Goal: Navigation & Orientation: Find specific page/section

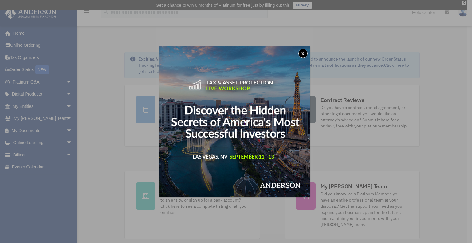
click at [304, 52] on button "x" at bounding box center [302, 53] width 9 height 9
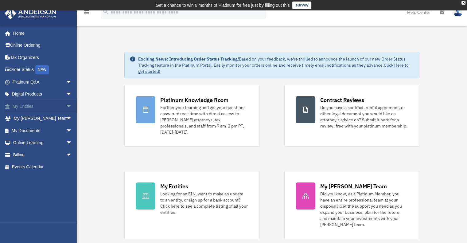
click at [39, 107] on link "My Entities arrow_drop_down" at bounding box center [42, 106] width 77 height 12
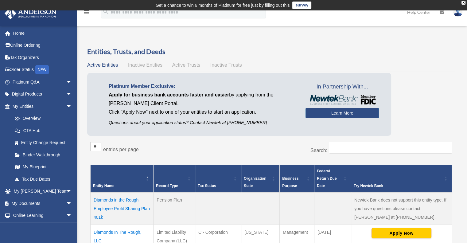
click at [463, 1] on td "Get a chance to win 6 months of Platinum for free just by filling out this surv…" at bounding box center [233, 5] width 467 height 10
click at [462, 3] on div "X" at bounding box center [464, 3] width 4 height 4
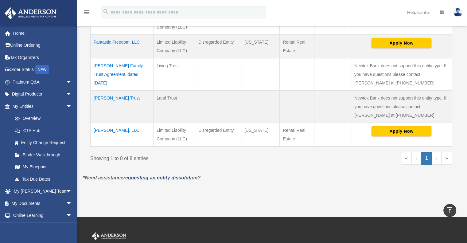
scroll to position [250, 0]
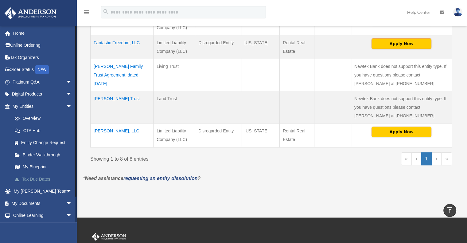
click at [40, 179] on link "Tax Due Dates" at bounding box center [45, 179] width 73 height 12
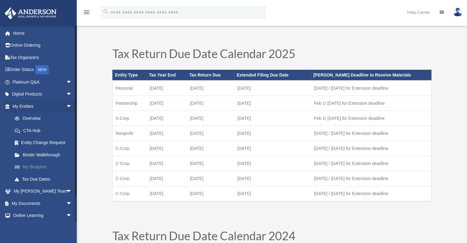
click at [41, 167] on link "My Blueprint" at bounding box center [45, 167] width 73 height 12
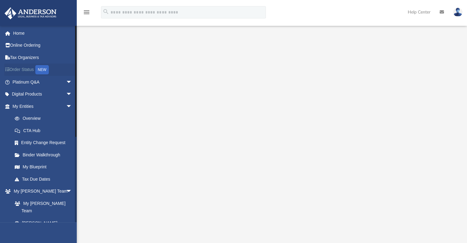
click at [28, 71] on link "Order Status NEW" at bounding box center [42, 70] width 77 height 13
click at [33, 118] on link "Overview" at bounding box center [45, 118] width 73 height 12
click at [42, 143] on link "Entity Change Request" at bounding box center [45, 143] width 73 height 12
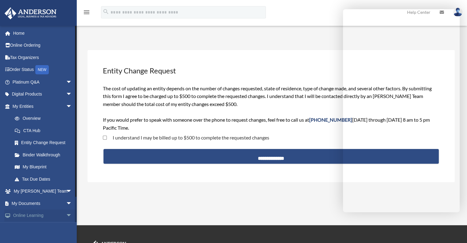
click at [66, 213] on span "arrow_drop_down" at bounding box center [72, 216] width 12 height 13
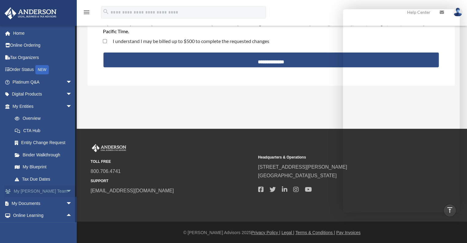
click at [66, 190] on span "arrow_drop_down" at bounding box center [72, 191] width 12 height 13
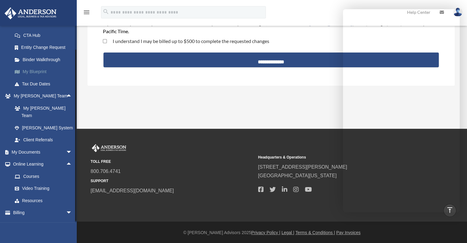
scroll to position [96, 0]
click at [45, 108] on link "My [PERSON_NAME] Team" at bounding box center [45, 111] width 73 height 20
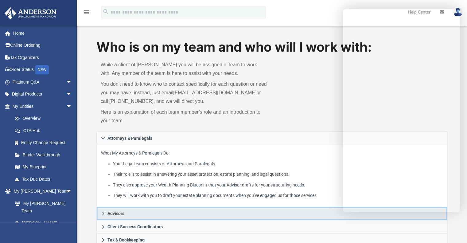
click at [102, 214] on icon at bounding box center [103, 213] width 4 height 4
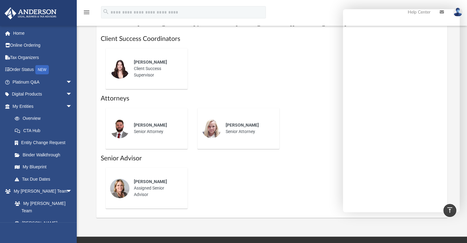
scroll to position [260, 0]
